Goal: Task Accomplishment & Management: Manage account settings

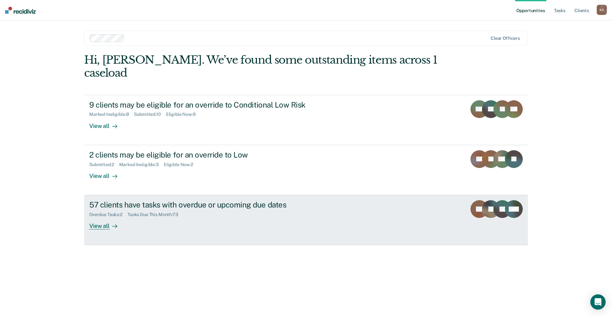
click at [184, 210] on div "Overdue Tasks : 2 Tasks Due This Month : 73" at bounding box center [201, 214] width 224 height 8
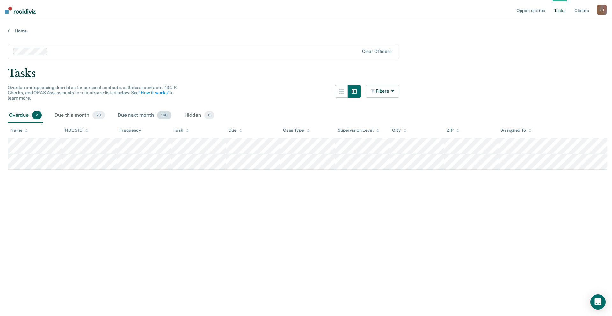
click at [116, 109] on div "Due next month 166" at bounding box center [144, 116] width 56 height 14
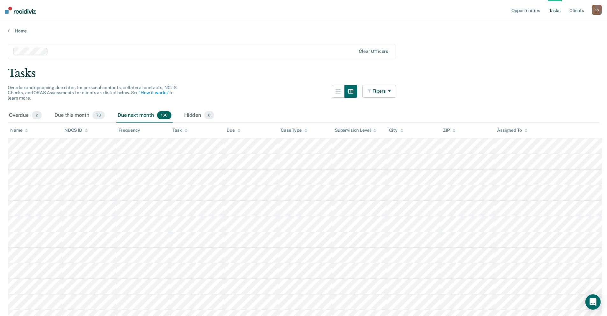
scroll to position [32, 0]
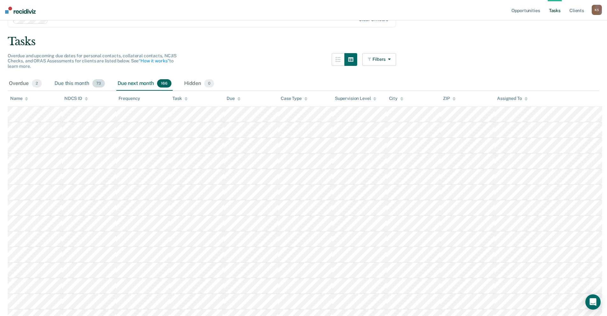
click at [74, 77] on div "Due this month 73" at bounding box center [79, 84] width 53 height 14
click at [185, 97] on icon at bounding box center [186, 99] width 3 height 4
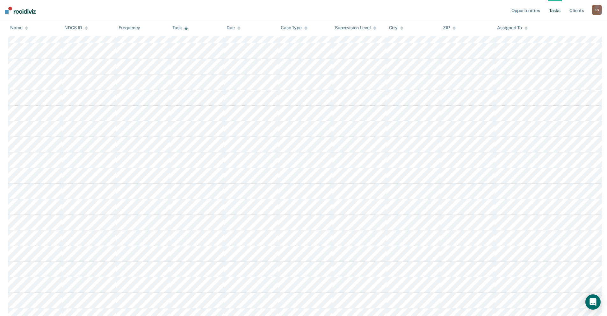
scroll to position [514, 0]
